Goal: Task Accomplishment & Management: Use online tool/utility

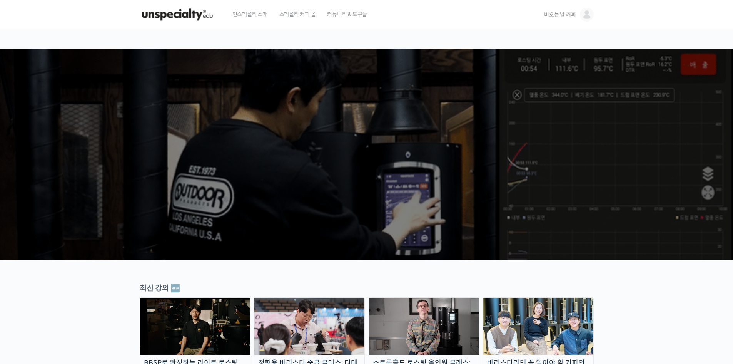
click at [566, 17] on span "비오는 날 커피" at bounding box center [560, 14] width 32 height 7
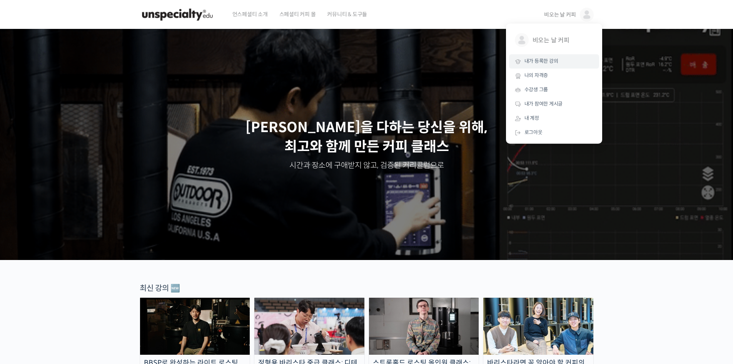
click at [540, 58] on span "내가 등록한 강의" at bounding box center [541, 61] width 34 height 7
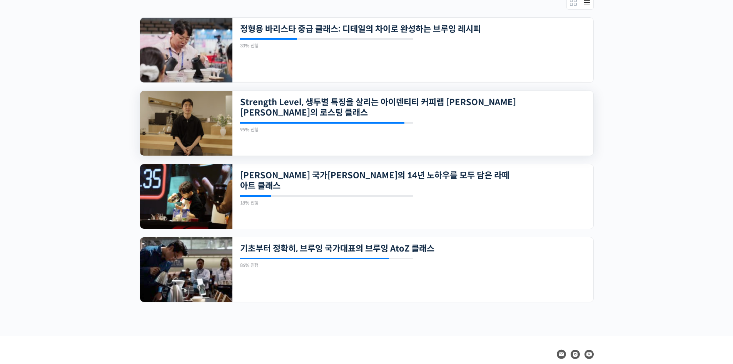
scroll to position [225, 0]
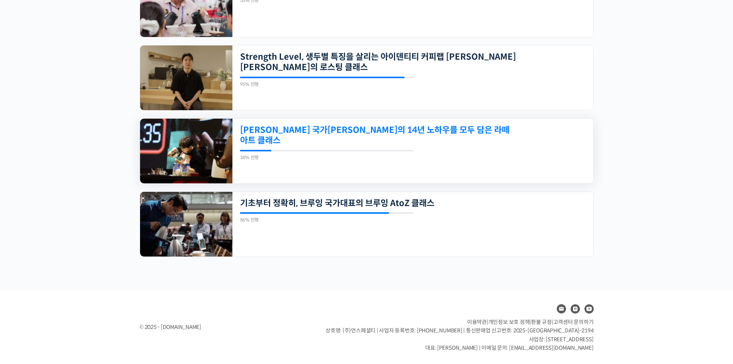
click at [328, 132] on link "[PERSON_NAME] 국가[PERSON_NAME]의 14년 노하우를 모두 담은 라떼아트 클래스" at bounding box center [378, 135] width 276 height 21
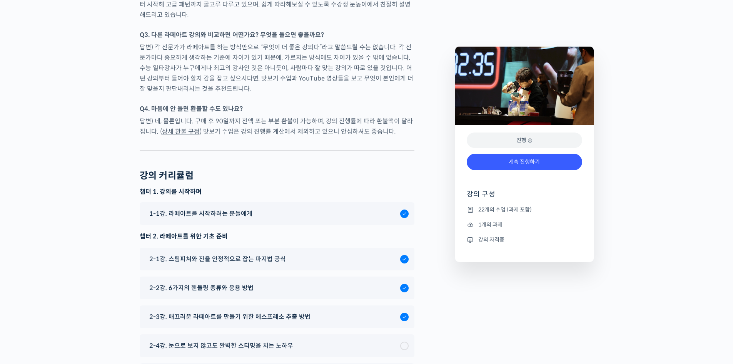
scroll to position [3823, 0]
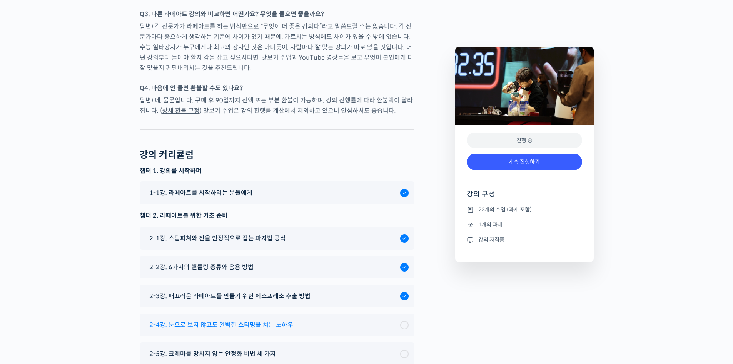
click at [274, 319] on span "2-4강. 눈으로 보지 않고도 완벽한 스티밍을 치는 노하우" at bounding box center [221, 324] width 144 height 10
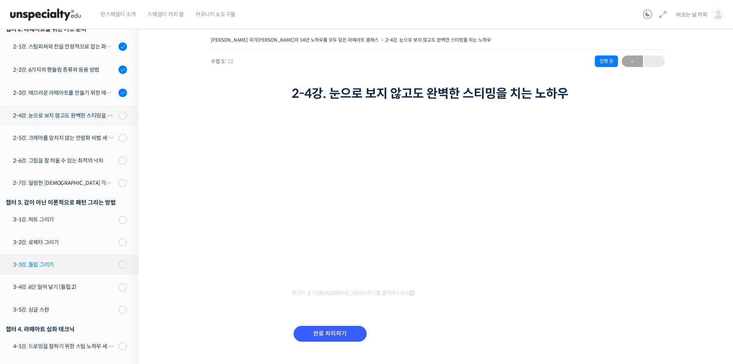
scroll to position [168, 0]
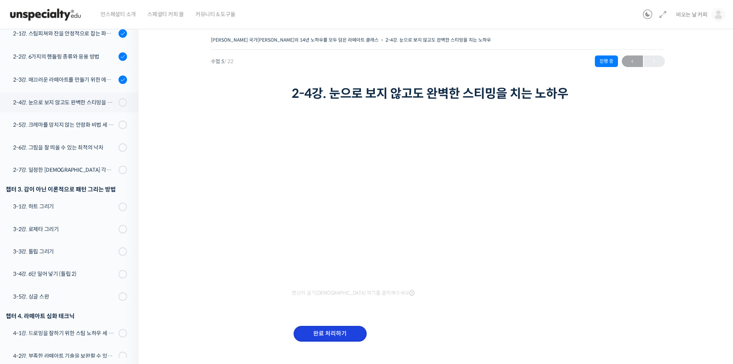
click at [333, 336] on input "완료 처리하기" at bounding box center [330, 334] width 73 height 16
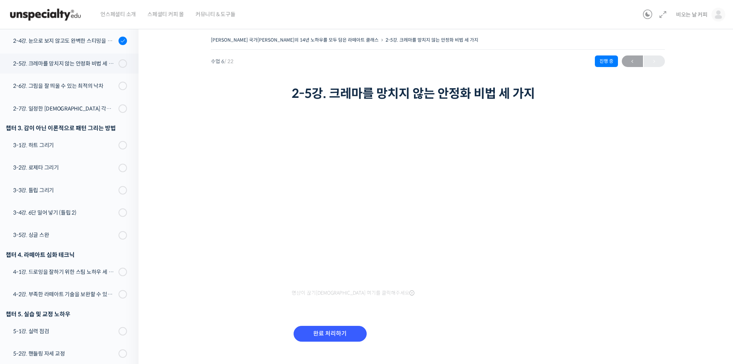
scroll to position [242, 0]
